Goal: Information Seeking & Learning: Learn about a topic

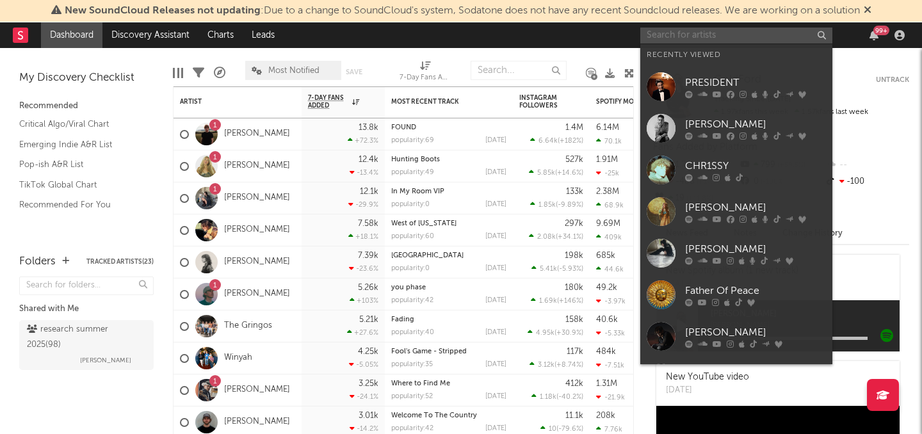
click at [667, 36] on input "text" at bounding box center [736, 36] width 192 height 16
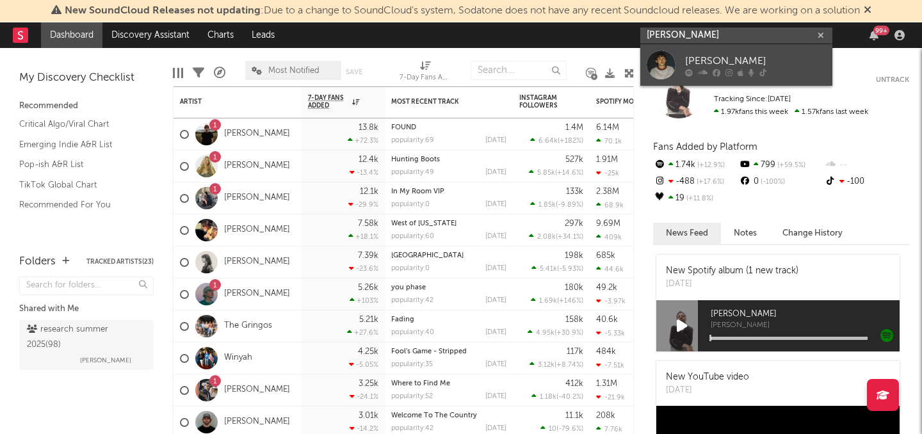
type input "[PERSON_NAME]"
click at [706, 66] on div "[PERSON_NAME]" at bounding box center [755, 60] width 141 height 15
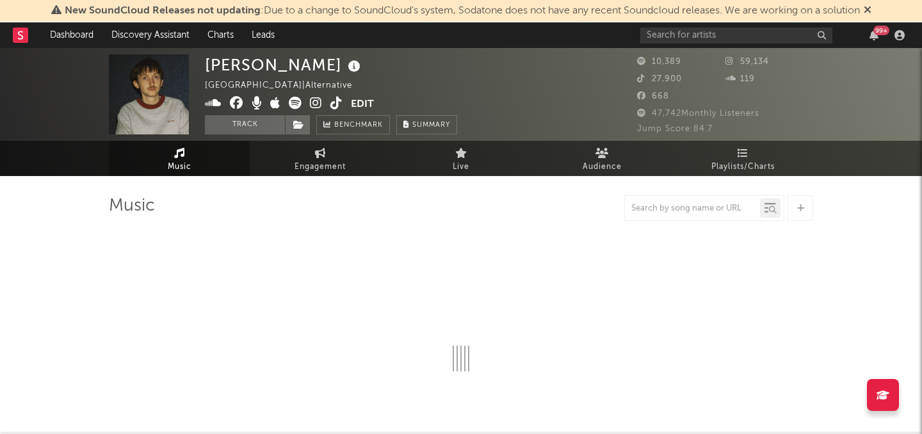
select select "6m"
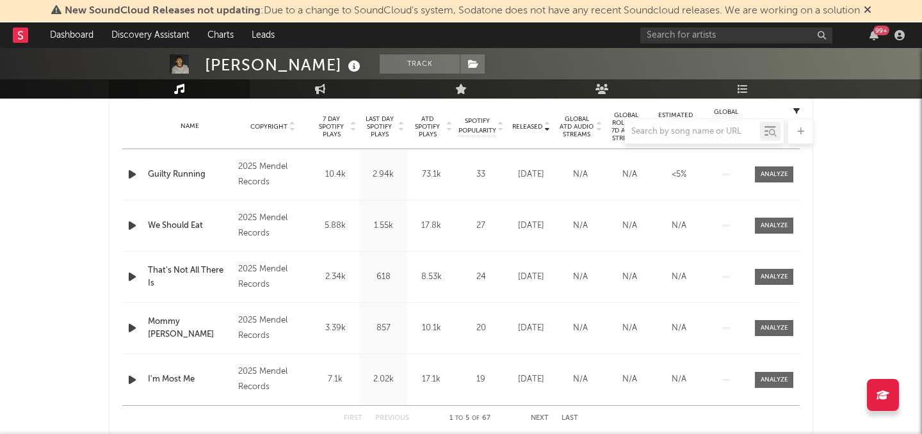
scroll to position [536, 0]
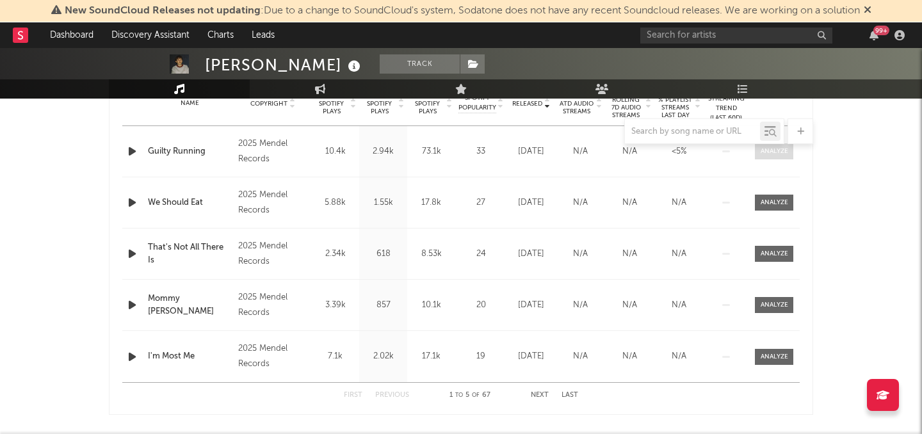
click at [781, 156] on div at bounding box center [775, 152] width 28 height 10
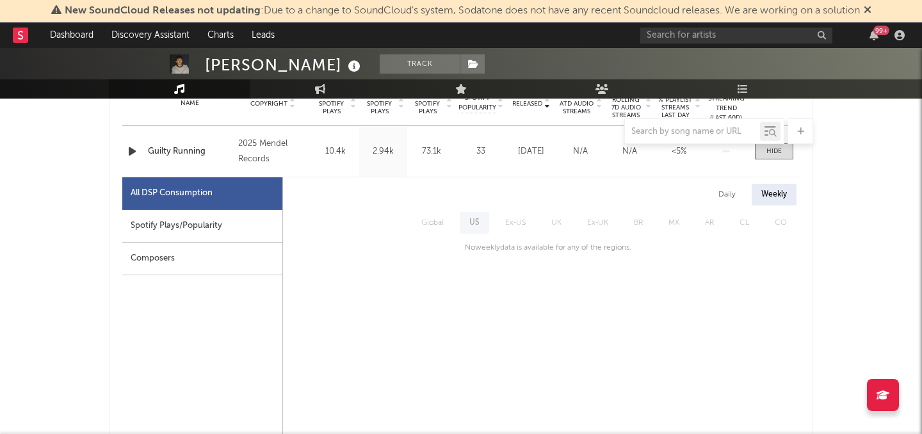
click at [212, 225] on div "Spotify Plays/Popularity" at bounding box center [202, 226] width 160 height 33
select select "1w"
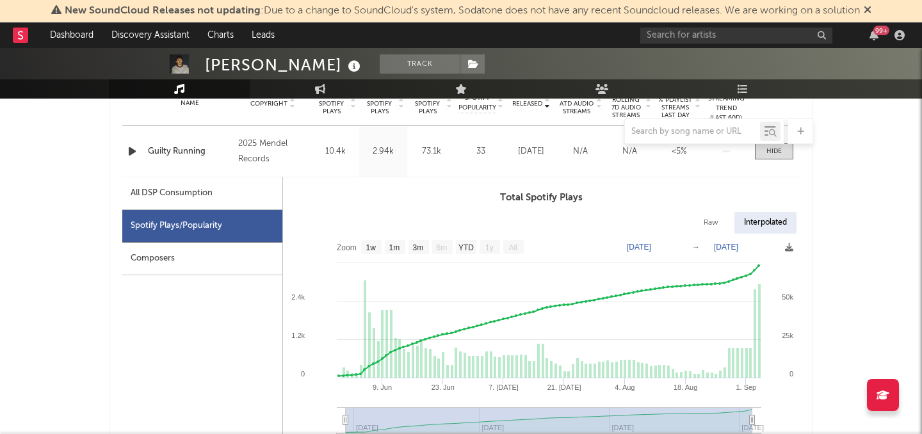
click at [213, 199] on div "All DSP Consumption" at bounding box center [202, 193] width 160 height 33
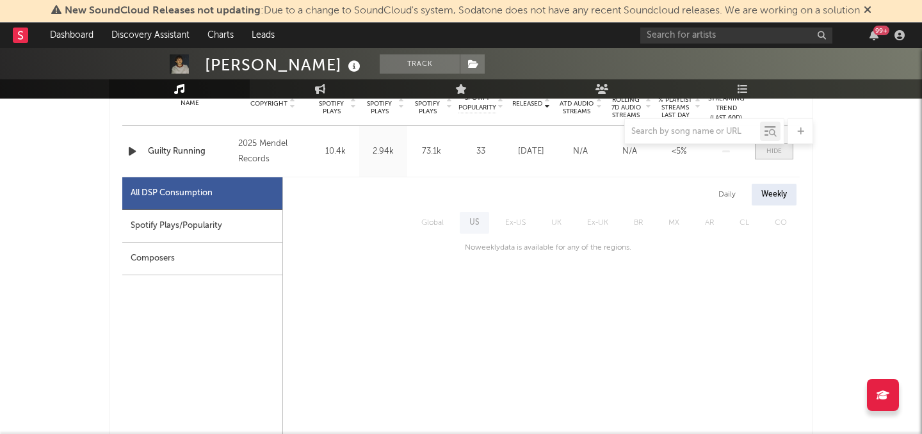
click at [775, 157] on span at bounding box center [774, 151] width 38 height 16
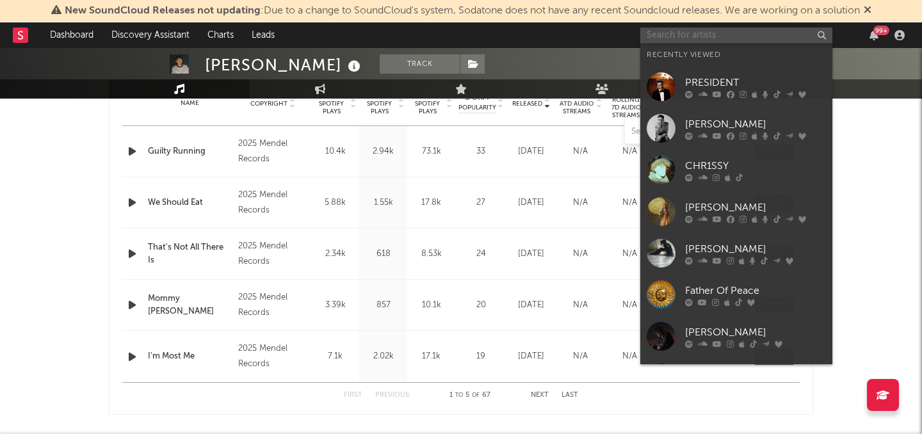
click at [686, 36] on input "text" at bounding box center [736, 36] width 192 height 16
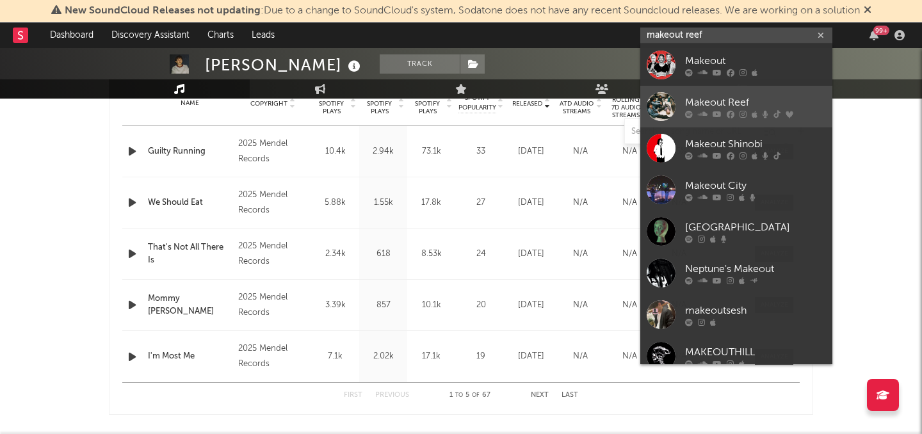
type input "makeout reef"
click at [716, 110] on icon at bounding box center [717, 114] width 9 height 8
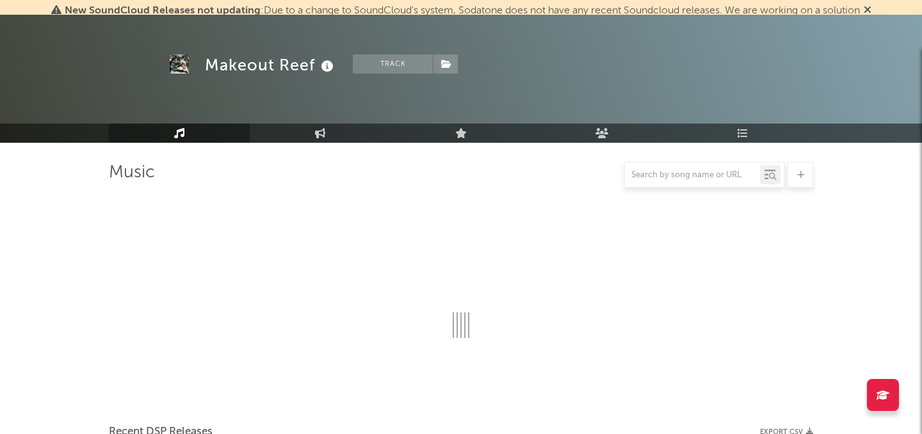
scroll to position [536, 0]
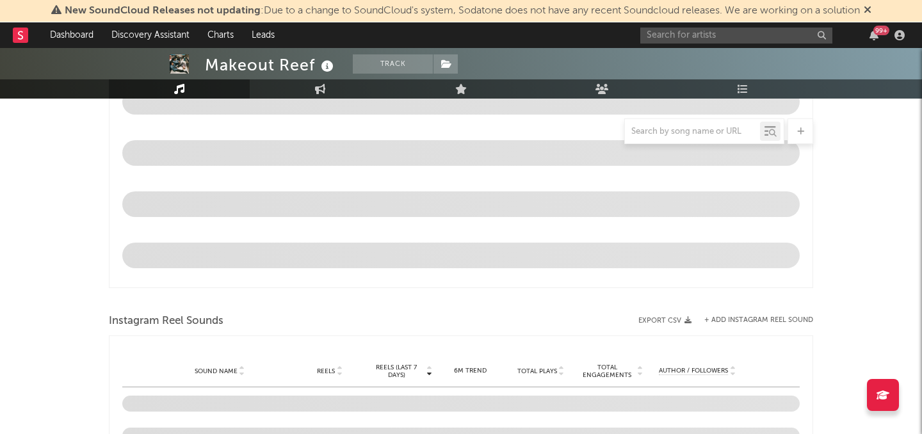
select select "6m"
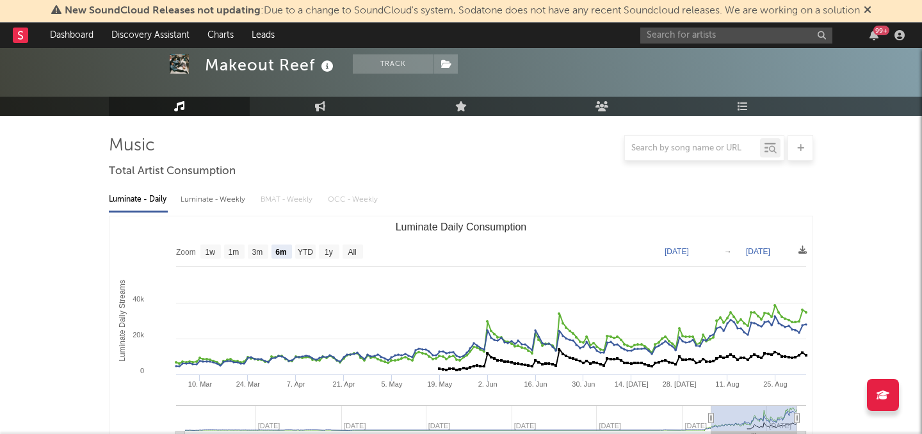
scroll to position [114, 0]
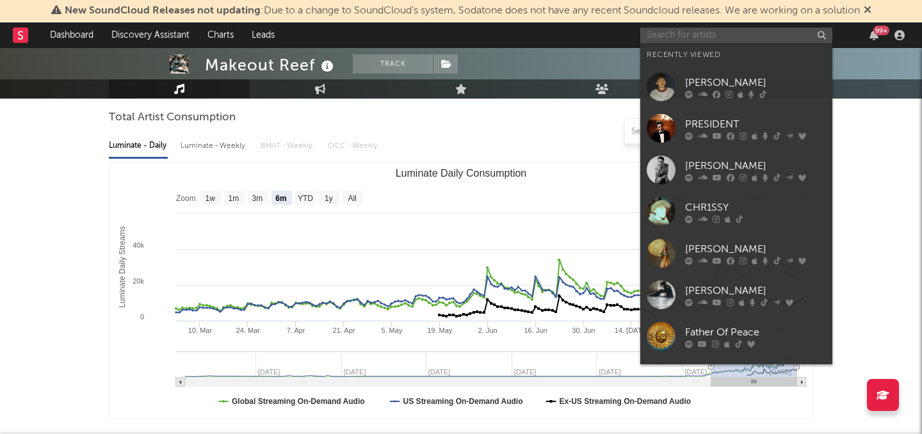
click at [672, 37] on input "text" at bounding box center [736, 36] width 192 height 16
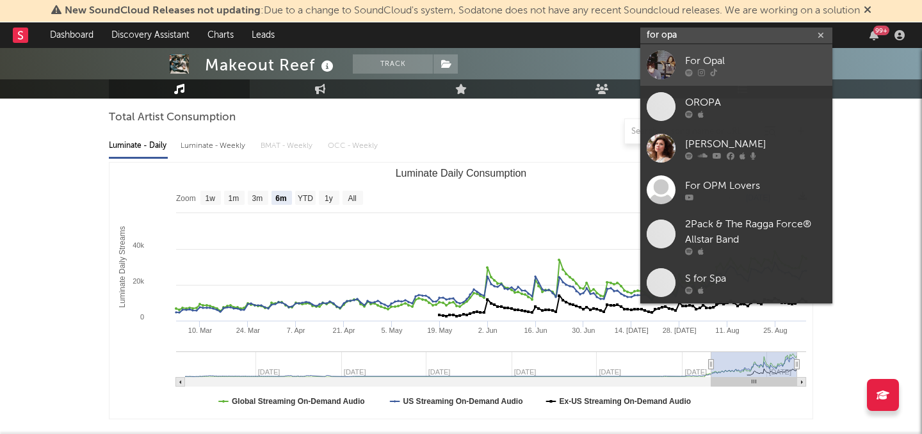
type input "for opa"
click at [713, 58] on div "For Opal" at bounding box center [755, 60] width 141 height 15
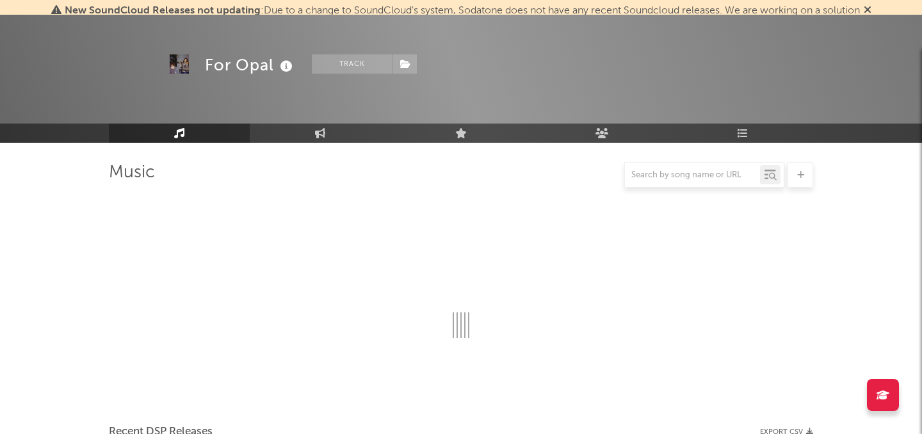
scroll to position [114, 0]
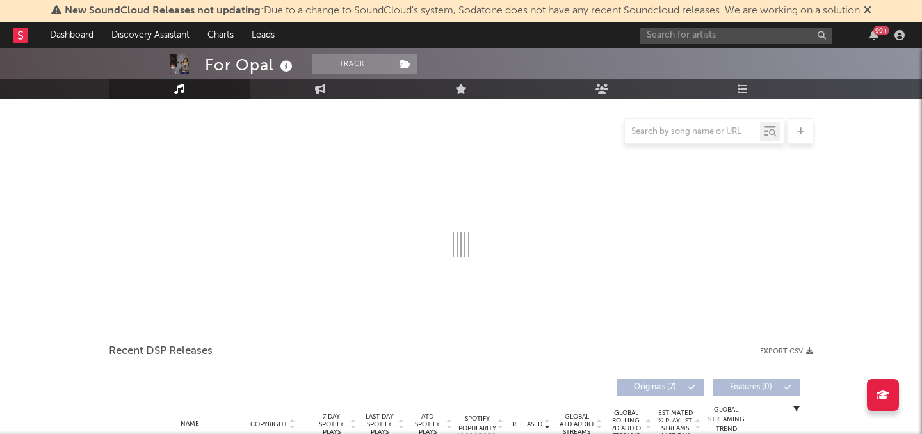
select select "1w"
